Goal: Task Accomplishment & Management: Complete application form

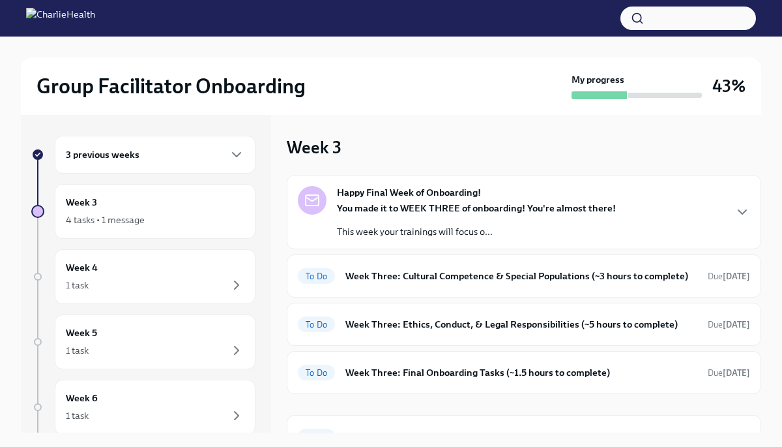
click at [177, 154] on div "3 previous weeks" at bounding box center [155, 155] width 179 height 16
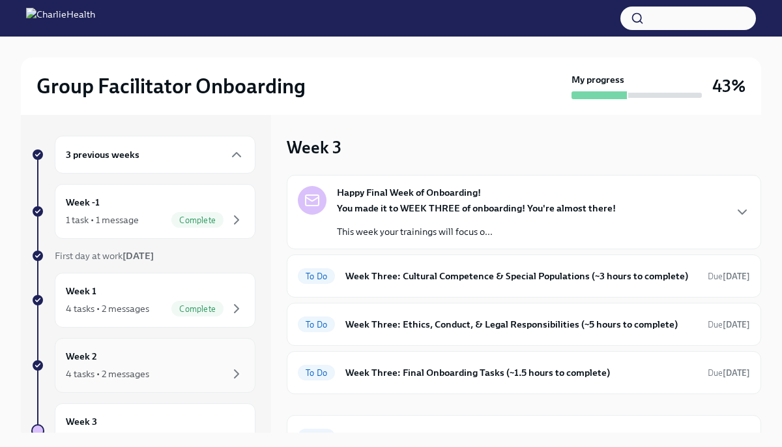
click at [123, 374] on div "4 tasks • 2 messages" at bounding box center [107, 373] width 83 height 13
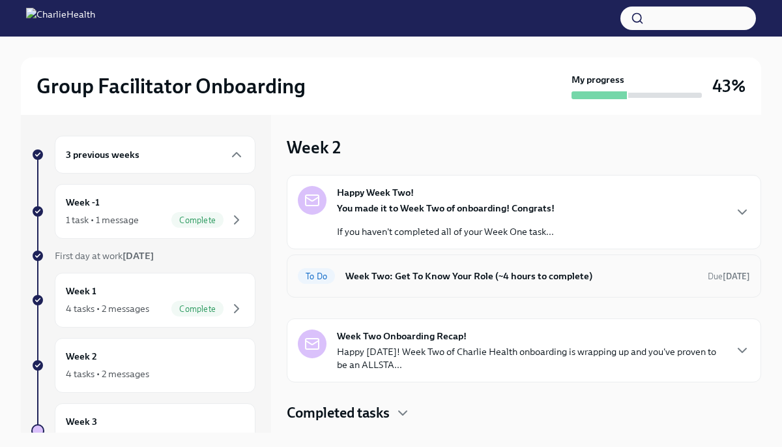
click at [381, 282] on h6 "Week Two: Get To Know Your Role (~4 hours to complete)" at bounding box center [522, 276] width 352 height 14
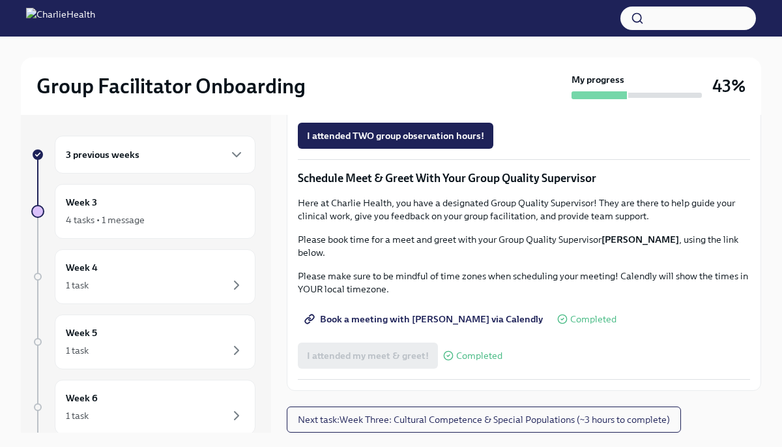
scroll to position [989, 0]
click at [370, 142] on span "I attended TWO group observation hours!" at bounding box center [395, 135] width 177 height 13
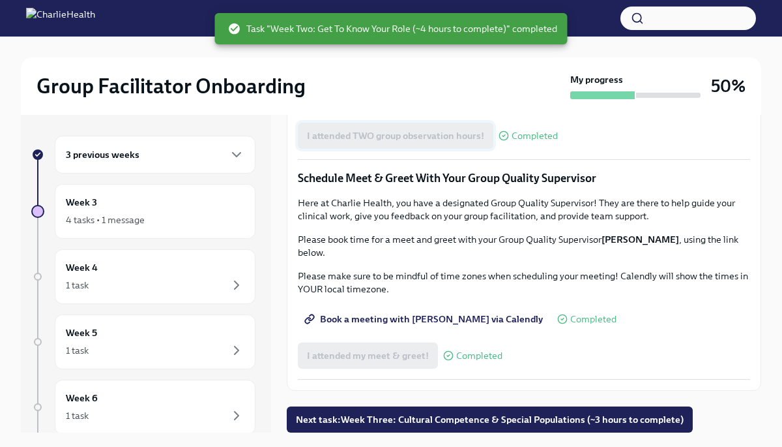
scroll to position [1205, 0]
click at [364, 422] on span "Next task : Week Three: Cultural Competence & Special Populations (~3 hours to …" at bounding box center [490, 419] width 388 height 13
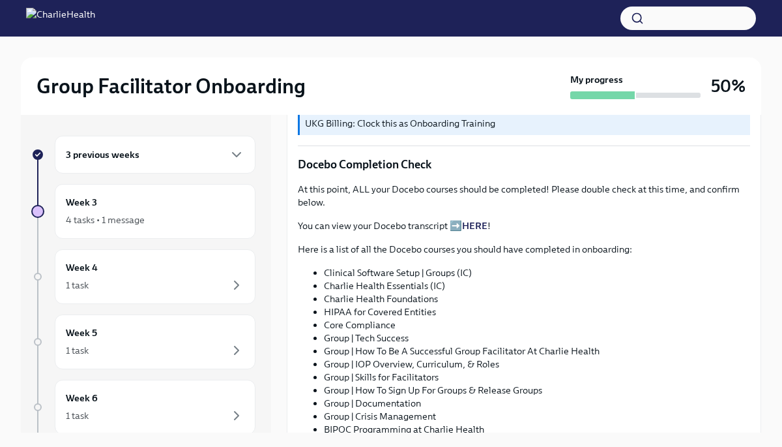
scroll to position [702, 0]
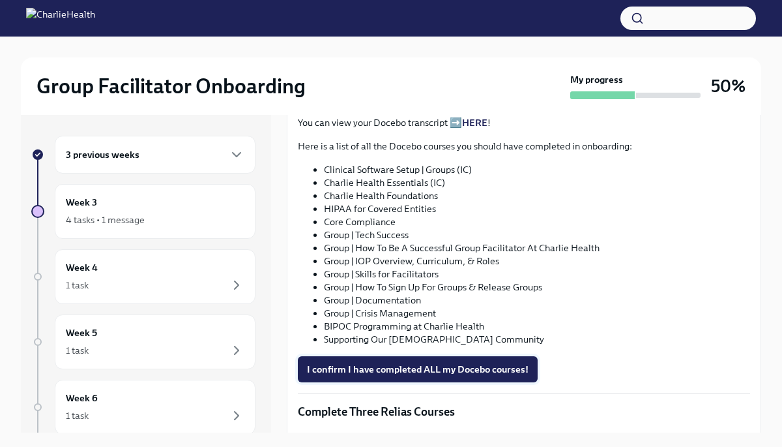
click at [399, 372] on span "I confirm I have completed ALL my Docebo courses!" at bounding box center [418, 369] width 222 height 13
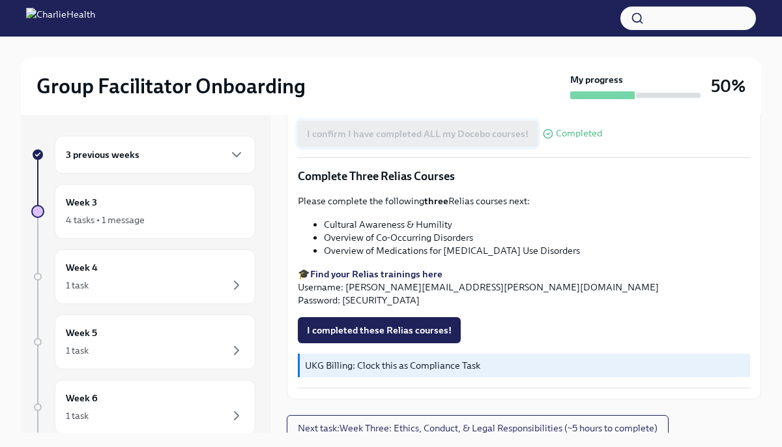
scroll to position [945, 0]
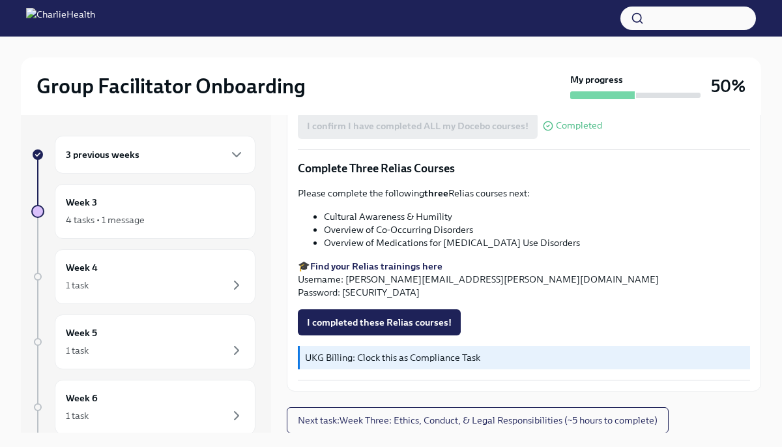
click at [409, 265] on strong "Find your Relias trainings here" at bounding box center [376, 266] width 132 height 12
